Goal: Transaction & Acquisition: Purchase product/service

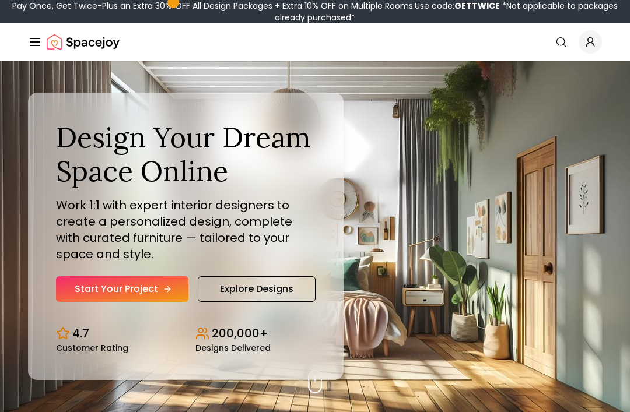
click at [163, 302] on link "Start Your Project" at bounding box center [122, 289] width 132 height 26
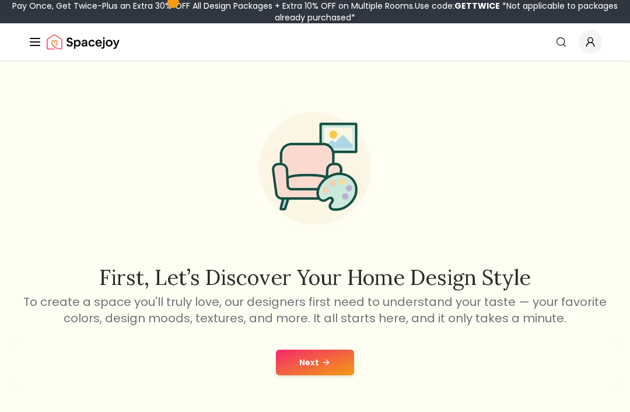
click at [329, 353] on button "Next" at bounding box center [315, 363] width 78 height 26
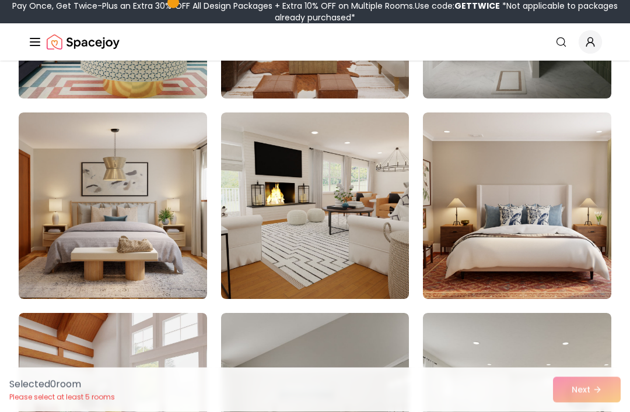
scroll to position [461, 0]
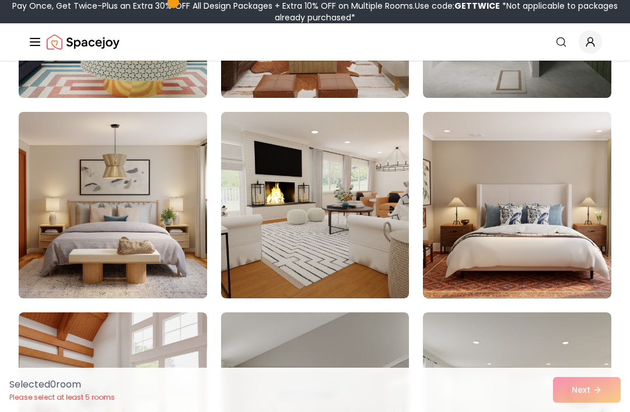
click at [169, 250] on img at bounding box center [113, 205] width 198 height 196
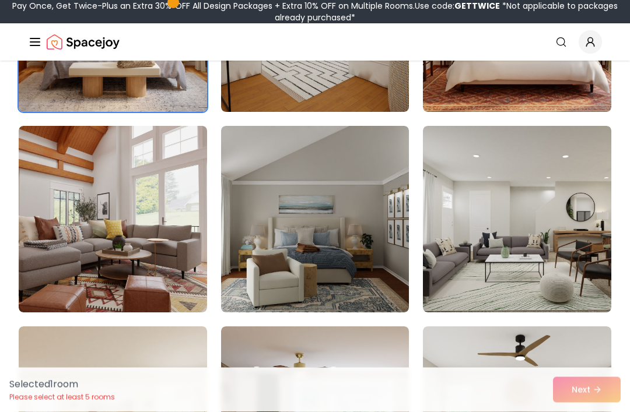
scroll to position [659, 0]
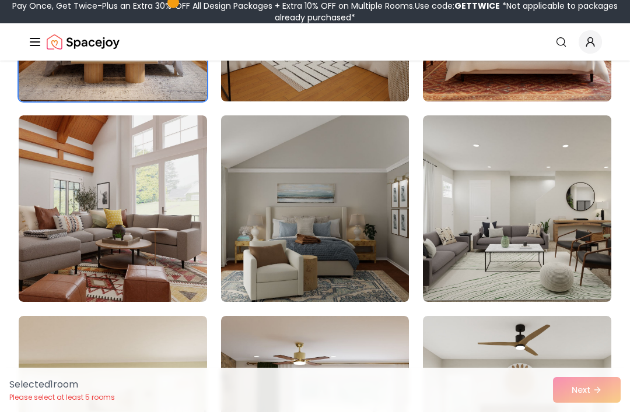
click at [380, 228] on img at bounding box center [315, 209] width 198 height 196
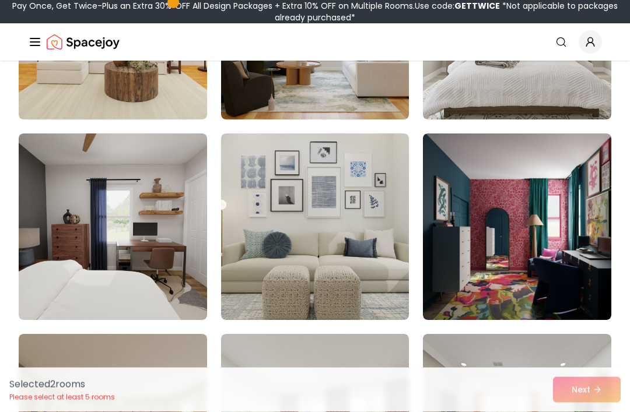
scroll to position [1042, 0]
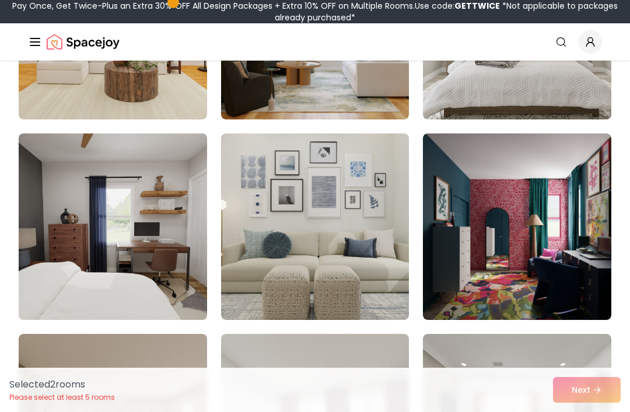
click at [170, 250] on img at bounding box center [113, 227] width 198 height 196
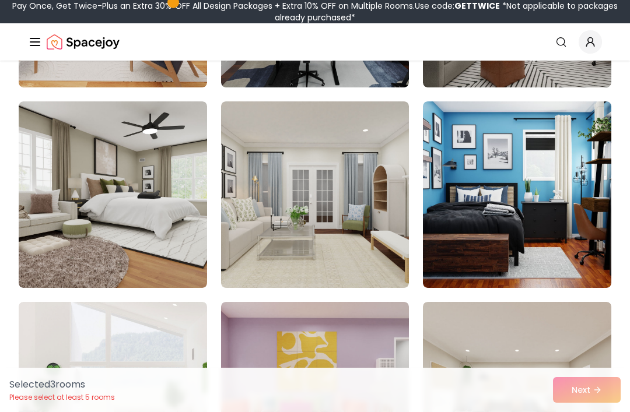
scroll to position [1891, 0]
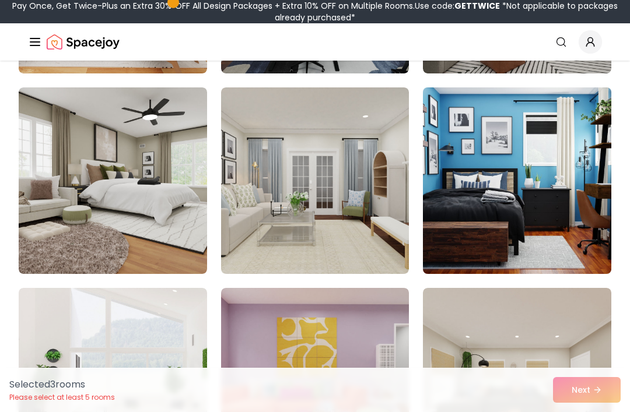
click at [571, 247] on img at bounding box center [517, 181] width 198 height 196
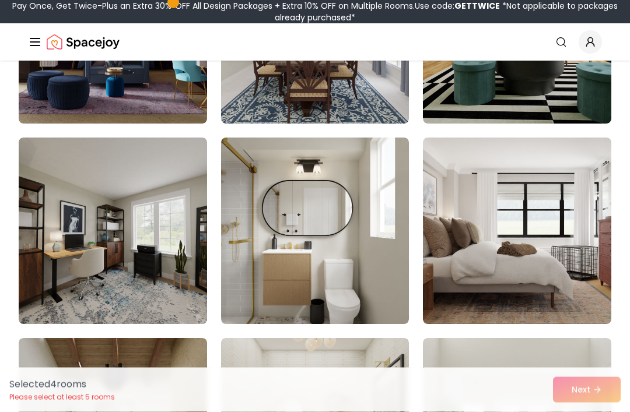
scroll to position [4048, 0]
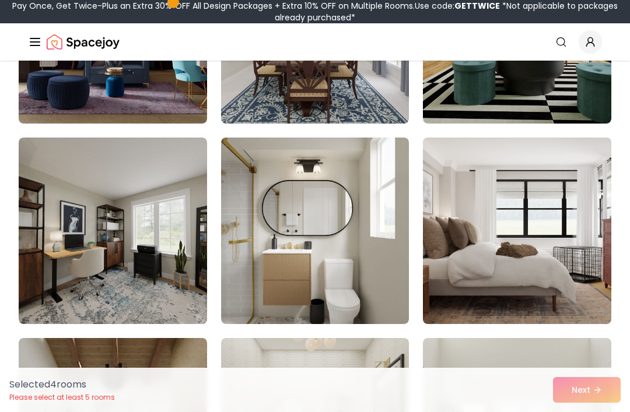
click at [566, 256] on img at bounding box center [517, 231] width 198 height 196
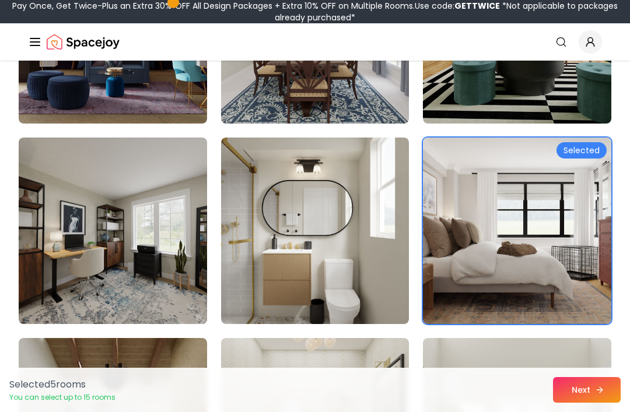
click at [590, 403] on button "Next" at bounding box center [587, 390] width 68 height 26
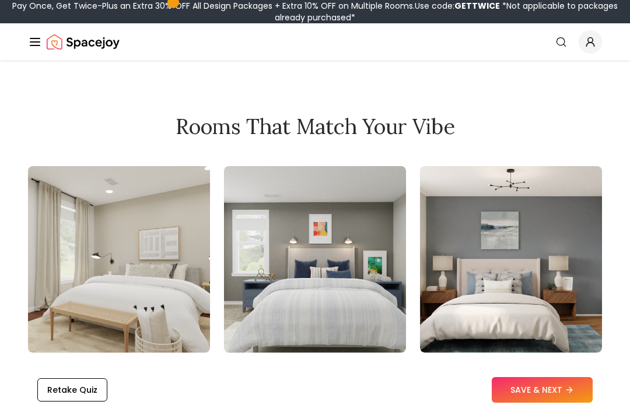
scroll to position [1297, 0]
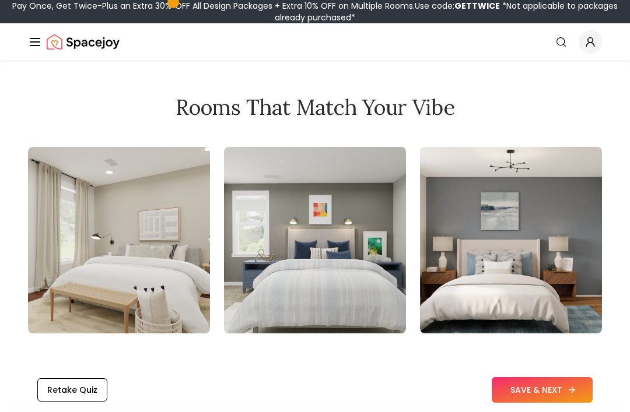
click at [570, 395] on icon at bounding box center [571, 390] width 9 height 9
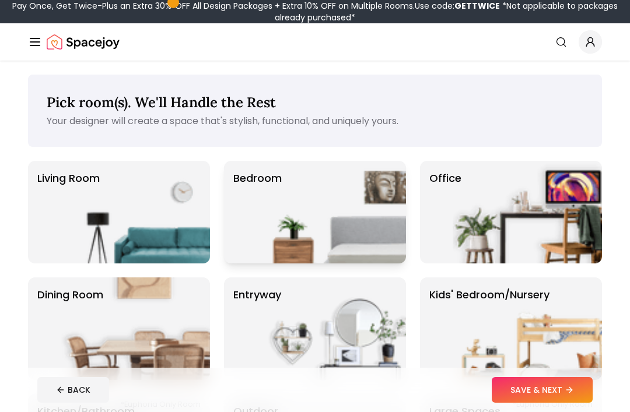
click at [358, 213] on img at bounding box center [331, 212] width 149 height 103
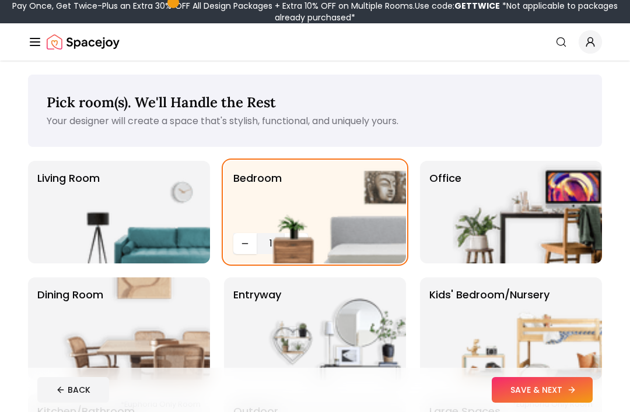
click at [553, 386] on button "SAVE & NEXT" at bounding box center [542, 390] width 101 height 26
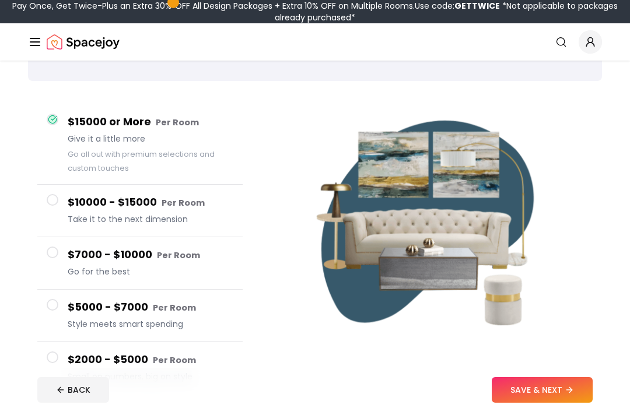
scroll to position [65, 0]
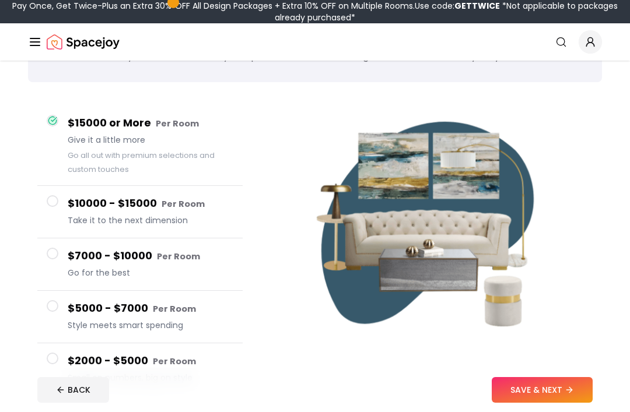
click at [55, 224] on button "$10000 - $15000 Per Room Take it to the next dimension" at bounding box center [139, 212] width 205 height 52
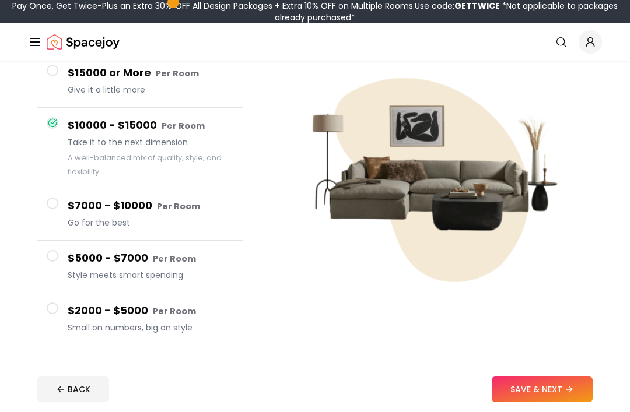
scroll to position [116, 0]
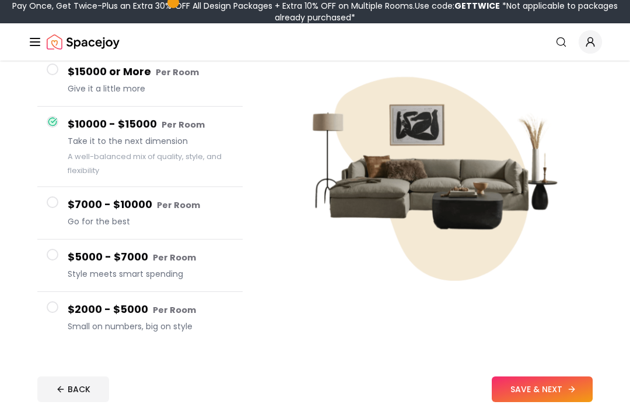
click at [558, 389] on button "SAVE & NEXT" at bounding box center [542, 390] width 101 height 26
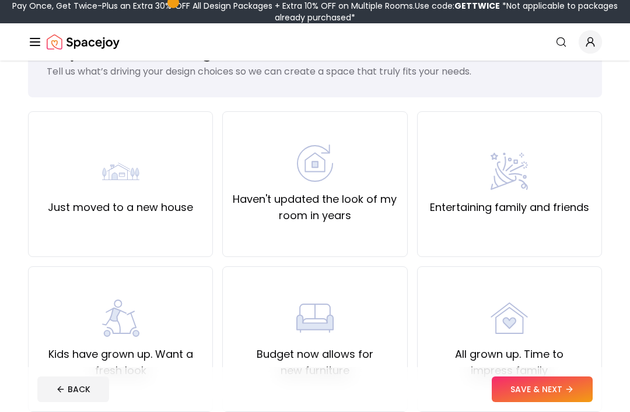
scroll to position [50, 0]
click at [341, 174] on div "Haven't updated the look of my room in years" at bounding box center [314, 184] width 165 height 79
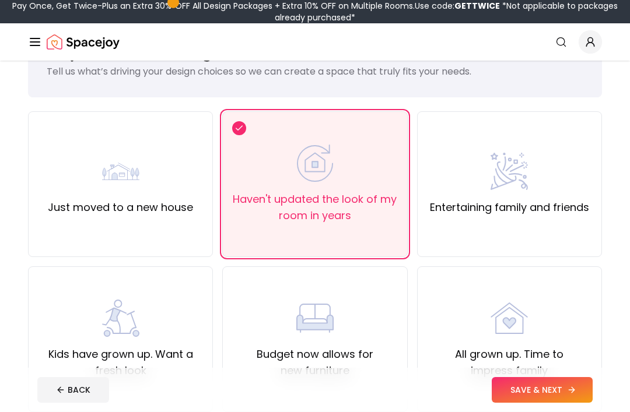
click at [538, 383] on button "SAVE & NEXT" at bounding box center [542, 390] width 101 height 26
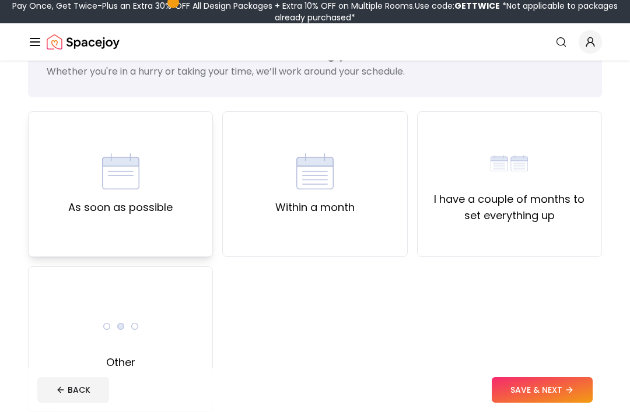
click at [148, 196] on div "As soon as possible" at bounding box center [120, 184] width 104 height 63
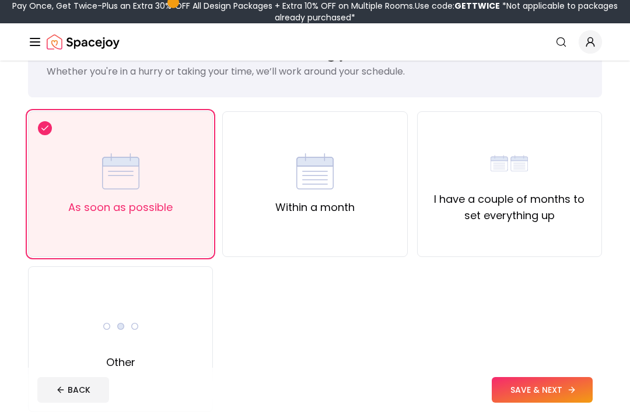
click at [542, 394] on button "SAVE & NEXT" at bounding box center [542, 390] width 101 height 26
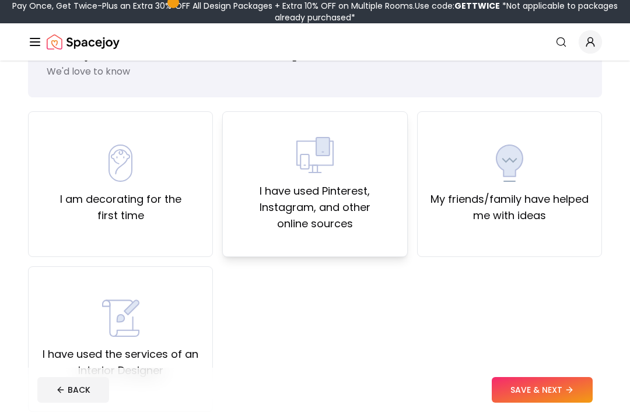
click at [333, 173] on img at bounding box center [314, 154] width 37 height 37
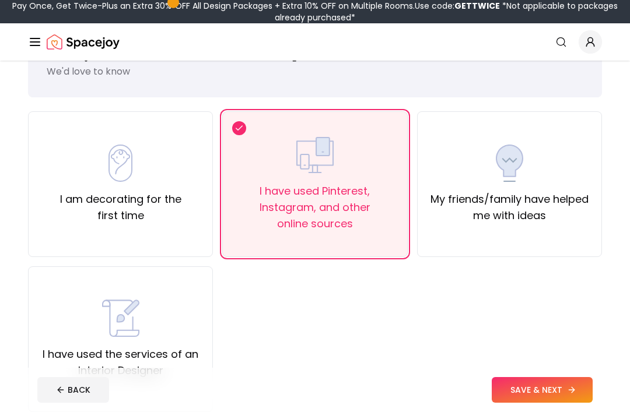
click at [549, 393] on button "SAVE & NEXT" at bounding box center [542, 390] width 101 height 26
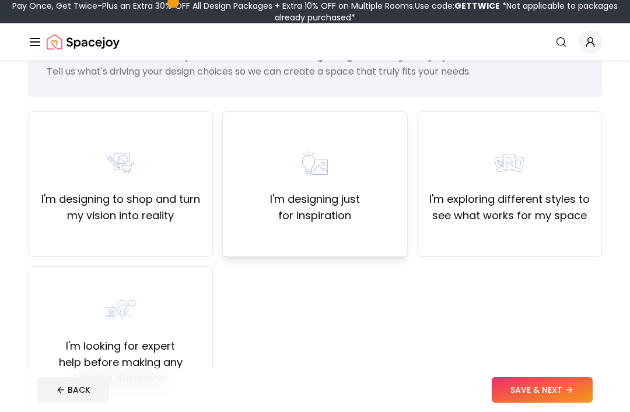
click at [344, 185] on div "I'm designing just for inspiration" at bounding box center [314, 184] width 165 height 79
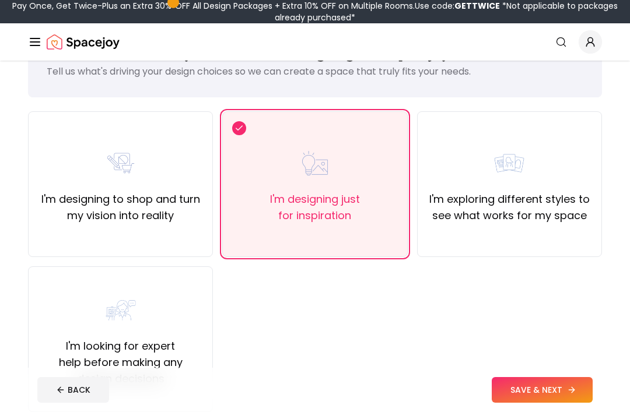
click at [539, 379] on button "SAVE & NEXT" at bounding box center [542, 390] width 101 height 26
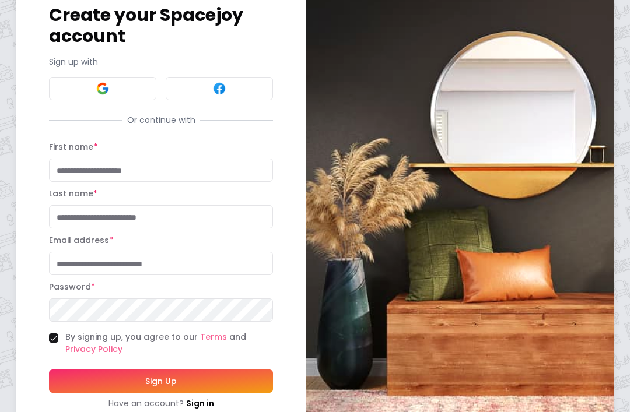
scroll to position [43, 0]
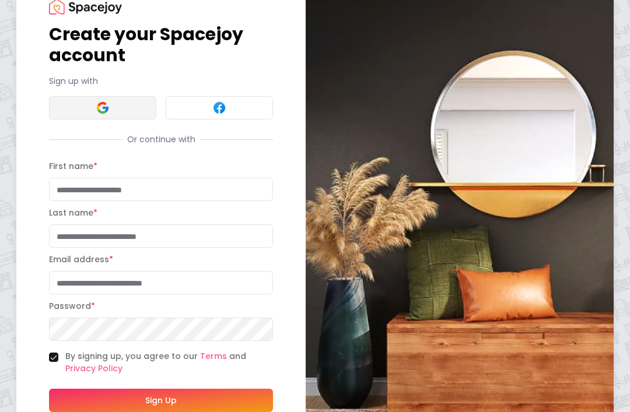
click at [148, 103] on button at bounding box center [102, 107] width 107 height 23
